Goal: Task Accomplishment & Management: Manage account settings

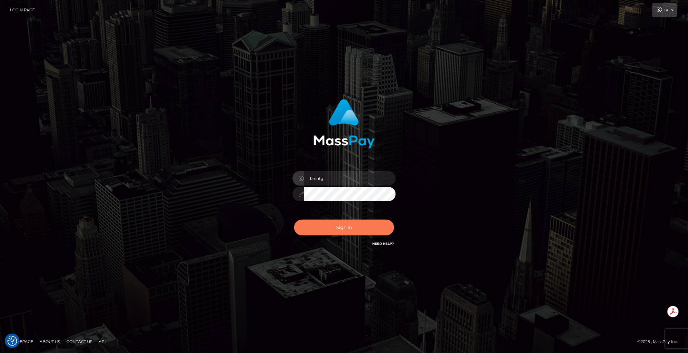
click at [368, 223] on button "Sign in" at bounding box center [344, 227] width 100 height 16
type input "brentg"
click at [342, 224] on button "Sign in" at bounding box center [344, 227] width 100 height 16
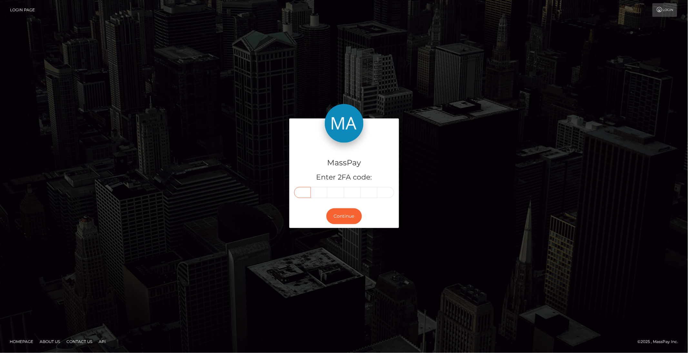
paste input "1"
type input "1"
type input "2"
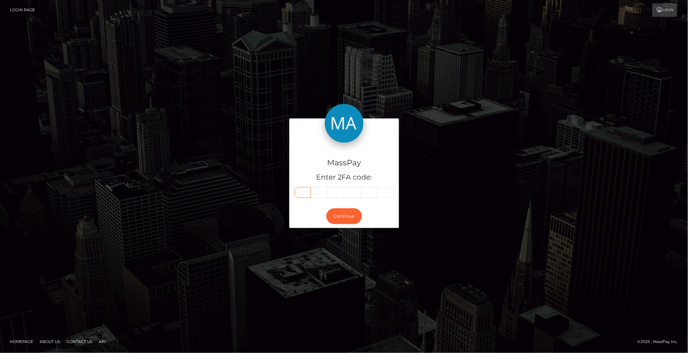
type input "5"
type input "1"
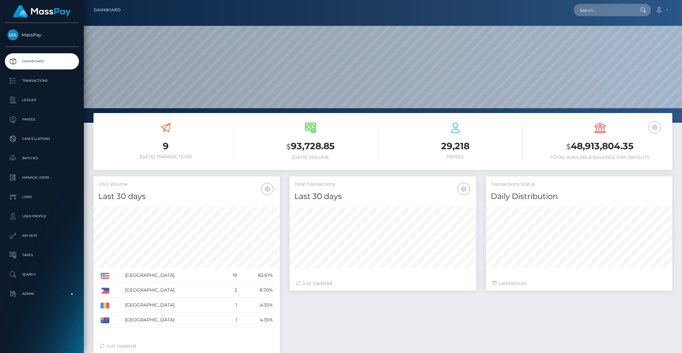
scroll to position [114, 186]
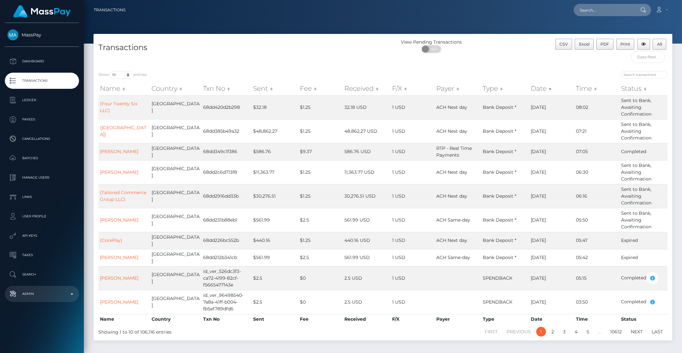
click at [53, 290] on p "Admin" at bounding box center [41, 294] width 69 height 10
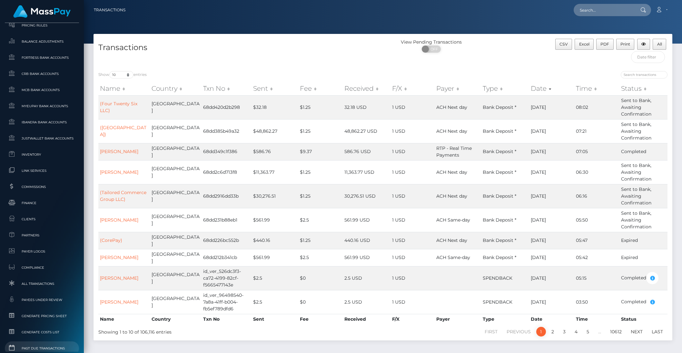
scroll to position [334, 0]
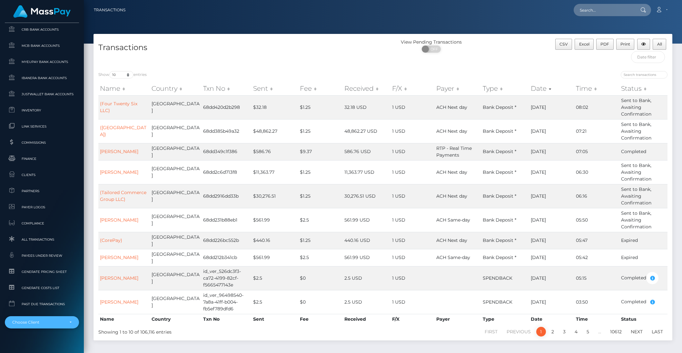
click at [50, 327] on div "Choose Client" at bounding box center [42, 322] width 74 height 12
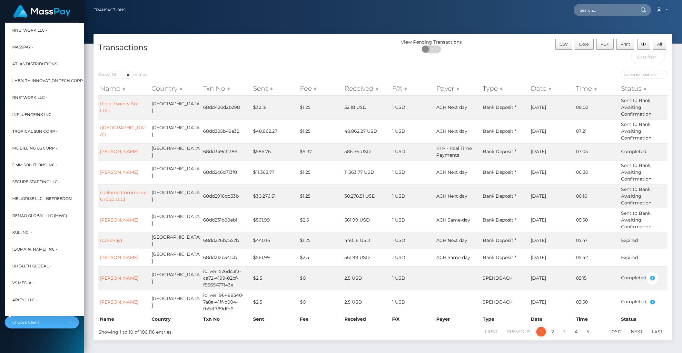
scroll to position [164, 7]
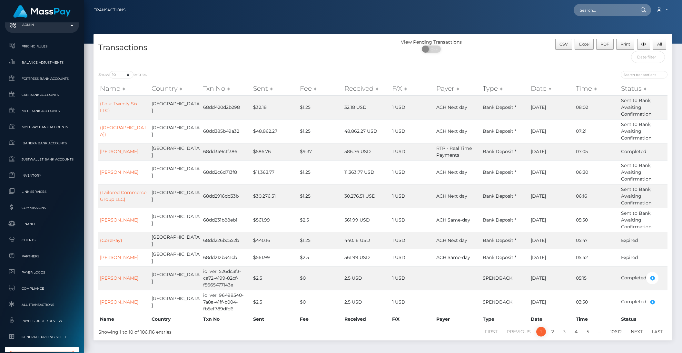
type input "pure poker"
select select "294"
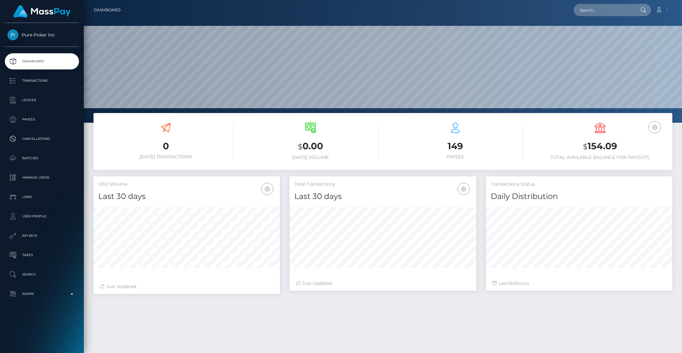
scroll to position [114, 186]
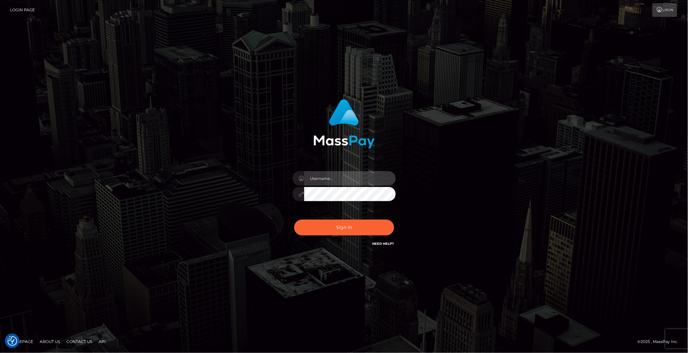
type input "brentg"
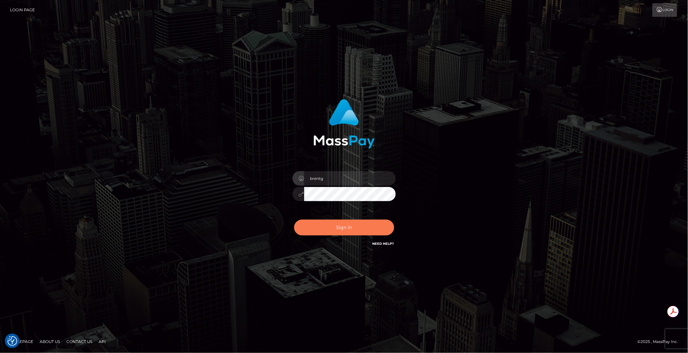
click at [348, 226] on button "Sign in" at bounding box center [344, 227] width 100 height 16
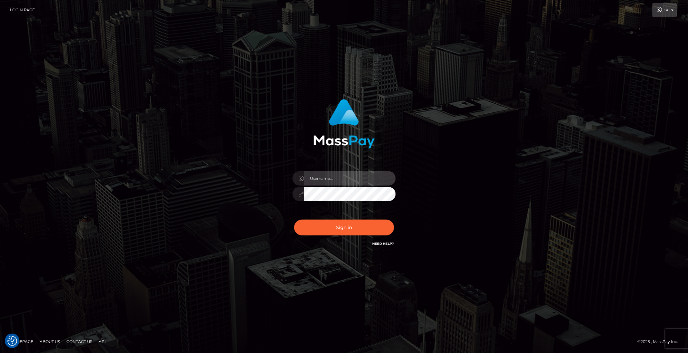
type input "brentg"
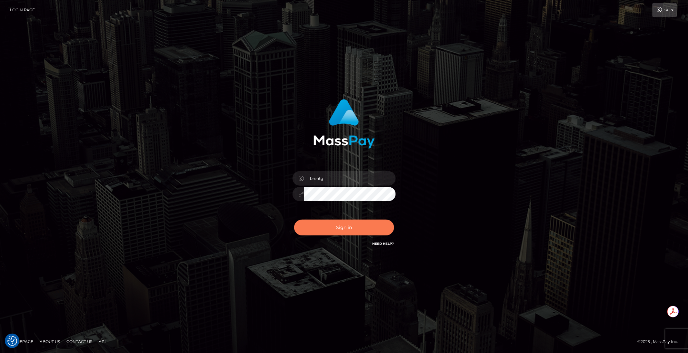
click at [330, 228] on button "Sign in" at bounding box center [344, 227] width 100 height 16
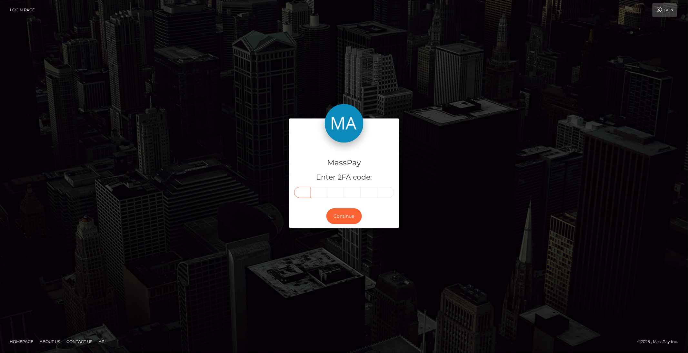
paste input "6"
type input "6"
type input "2"
type input "3"
type input "0"
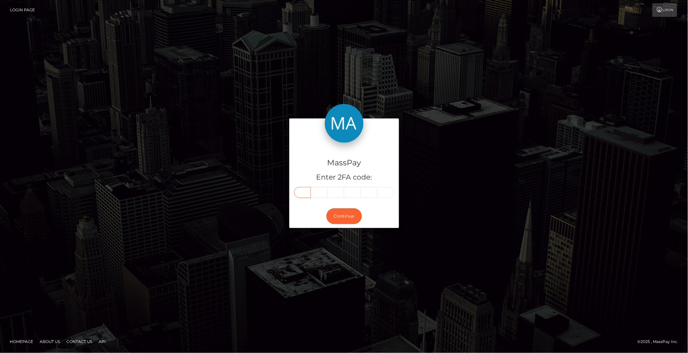
type input "0"
type input "6"
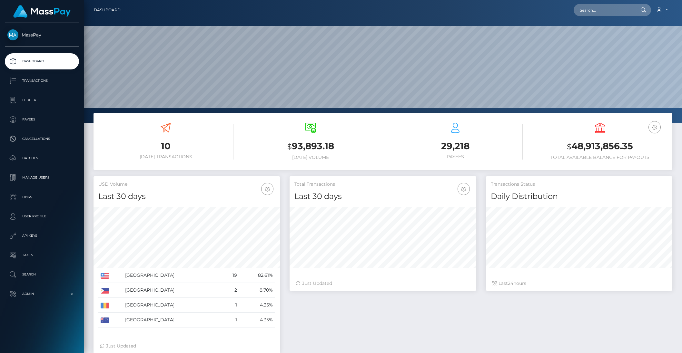
scroll to position [114, 186]
drag, startPoint x: 587, startPoint y: 7, endPoint x: 592, endPoint y: 8, distance: 5.3
click at [592, 8] on input "text" at bounding box center [604, 10] width 61 height 12
paste input "poact_A4PdhB75GWXv"
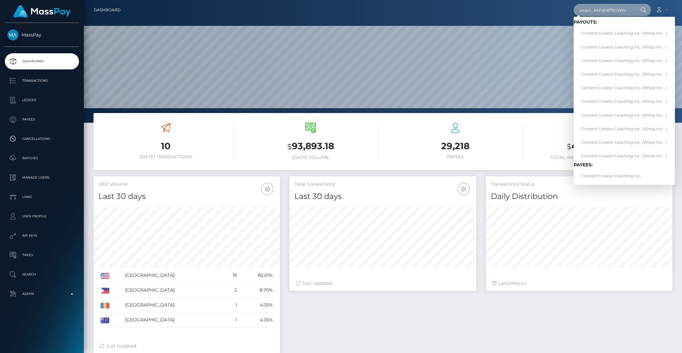
type input "poact_A4PdhB75GWXv"
click at [608, 177] on link "Content Creator Coaching Inc." at bounding box center [624, 176] width 101 height 12
click at [608, 177] on div "Transactions Status Daily Distribution" at bounding box center [579, 188] width 186 height 25
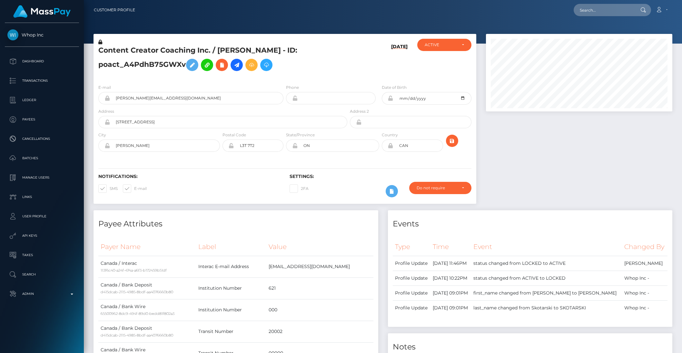
scroll to position [77, 186]
click at [615, 10] on input "text" at bounding box center [604, 10] width 61 height 12
paste input "pout_qoLnqSi6o2S8W"
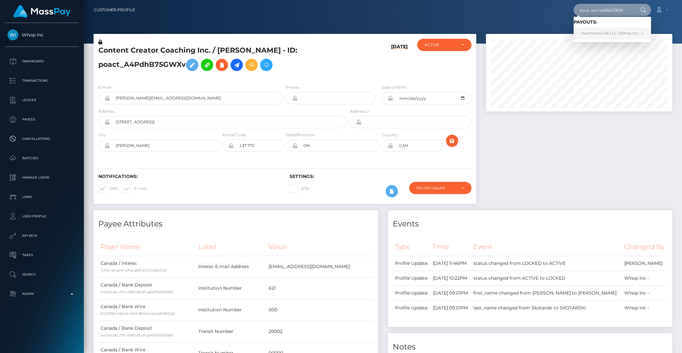
type input "pout_qoLnqSi6o2S8W"
click at [610, 33] on link "Harmonia Life LLC (Whop Inc - )" at bounding box center [612, 33] width 77 height 12
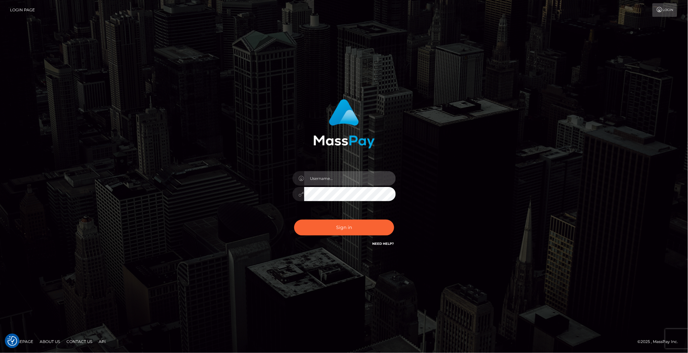
type input "brentg"
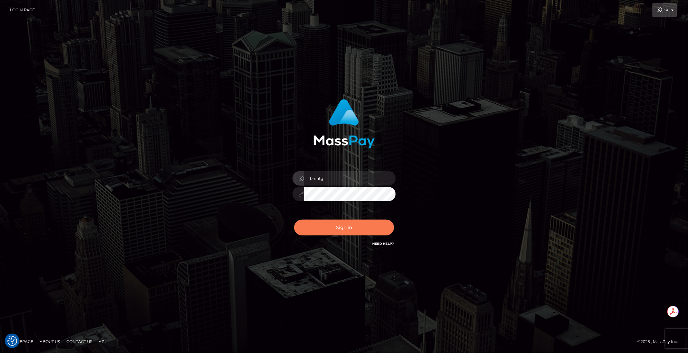
click at [348, 225] on button "Sign in" at bounding box center [344, 227] width 100 height 16
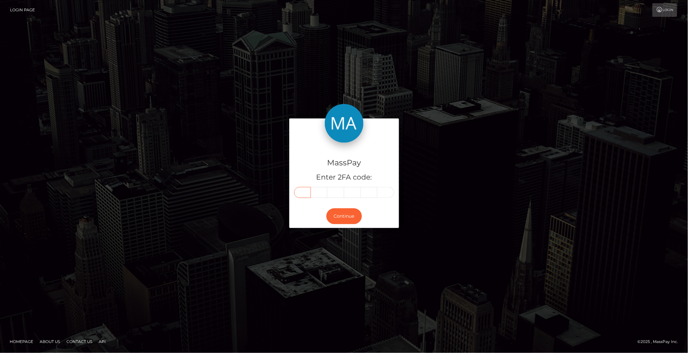
paste input "8"
type input "8"
type input "7"
type input "2"
type input "8"
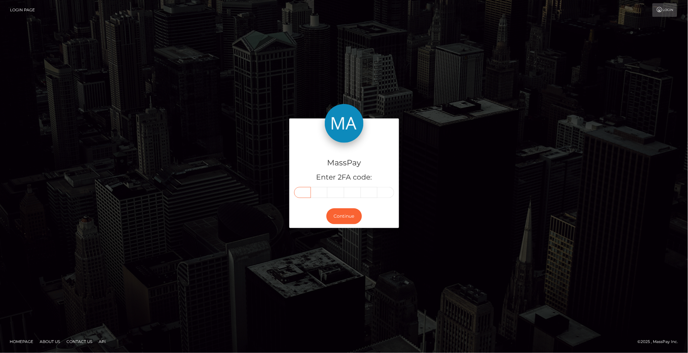
type input "6"
type input "0"
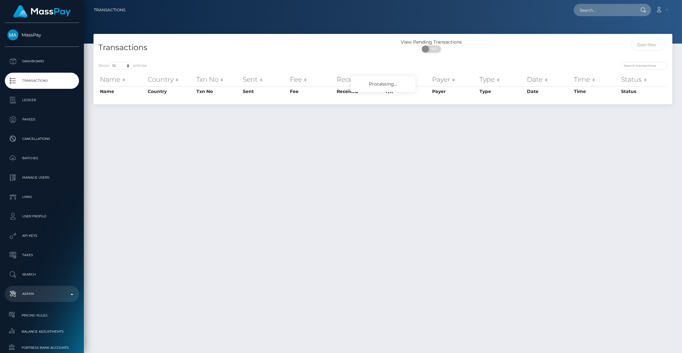
scroll to position [325, 0]
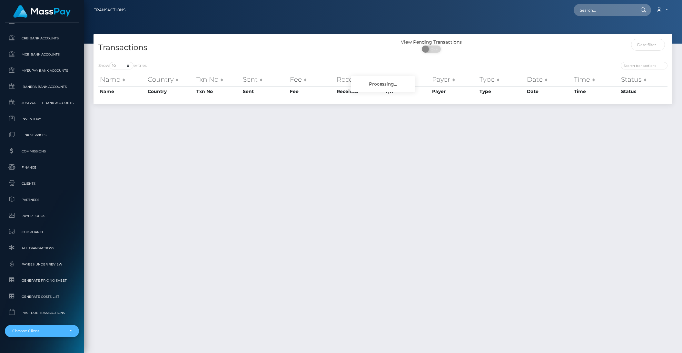
click at [36, 329] on div "Choose Client" at bounding box center [38, 330] width 52 height 5
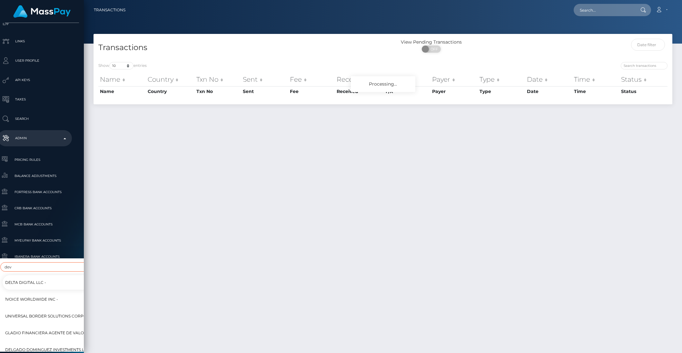
scroll to position [269, 0]
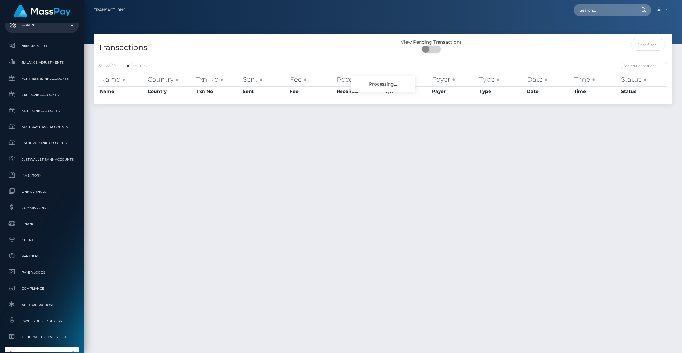
type input "develo"
select select "292"
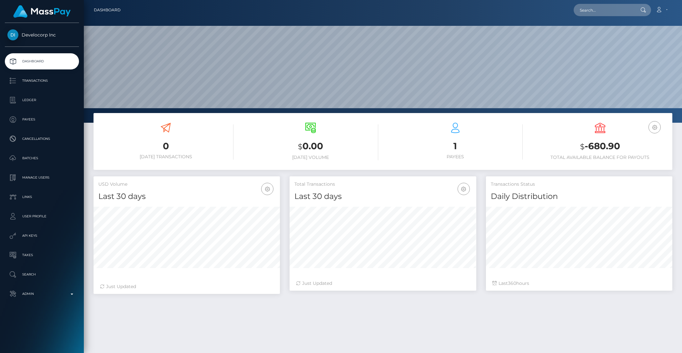
scroll to position [114, 186]
click at [31, 101] on p "Ledger" at bounding box center [41, 100] width 69 height 10
